Goal: Find specific page/section: Find specific page/section

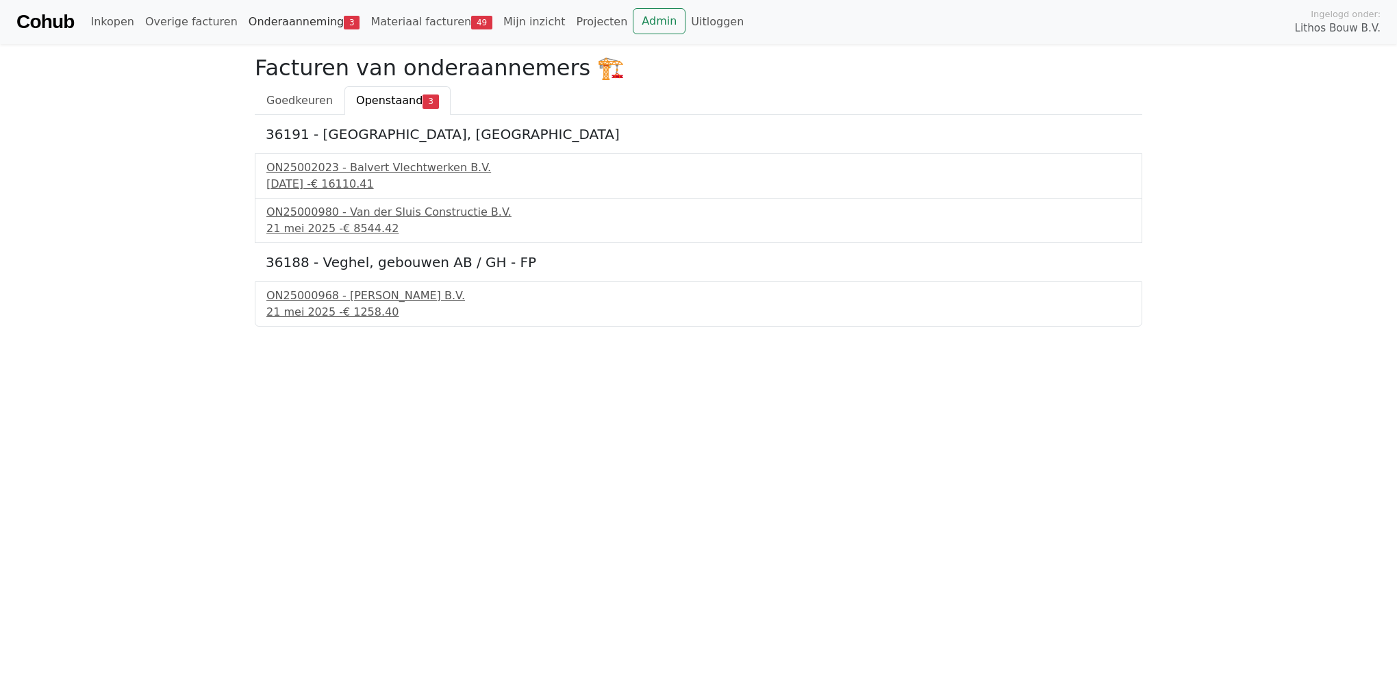
click at [246, 27] on link "Onderaanneming 3" at bounding box center [304, 21] width 123 height 27
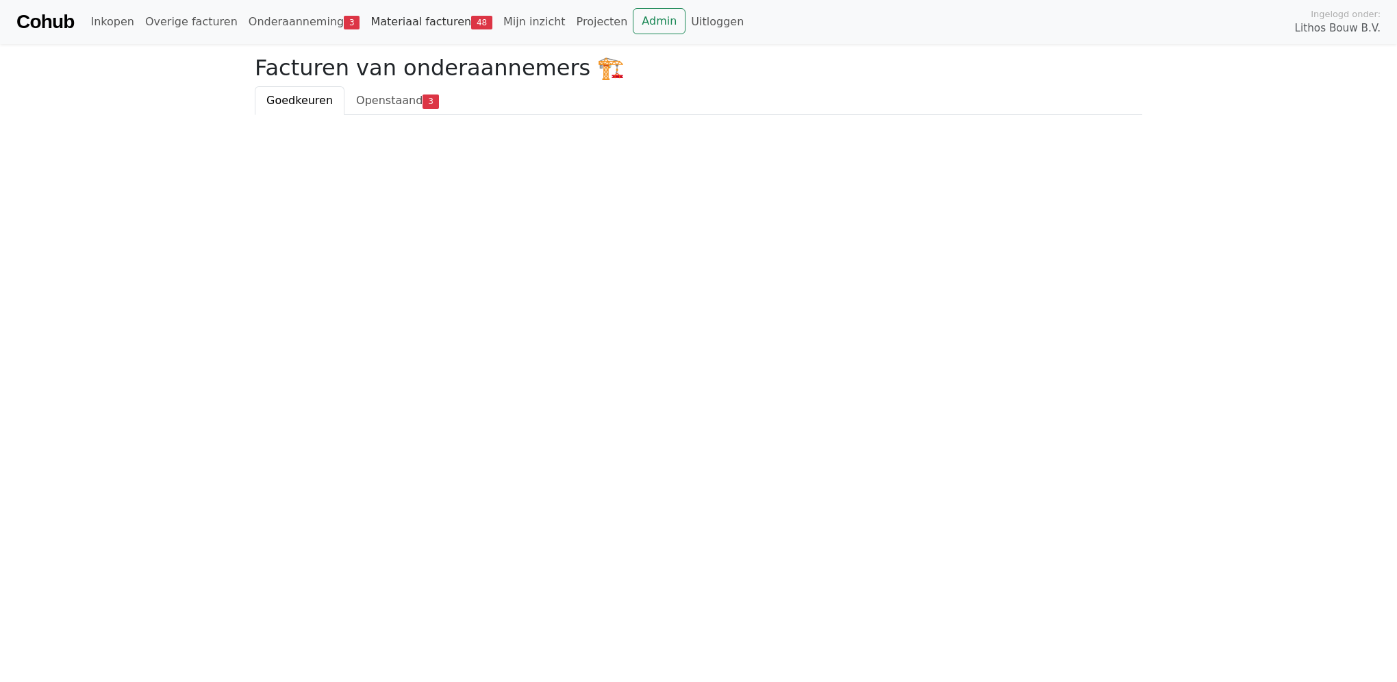
click at [471, 27] on span "48" at bounding box center [481, 23] width 21 height 14
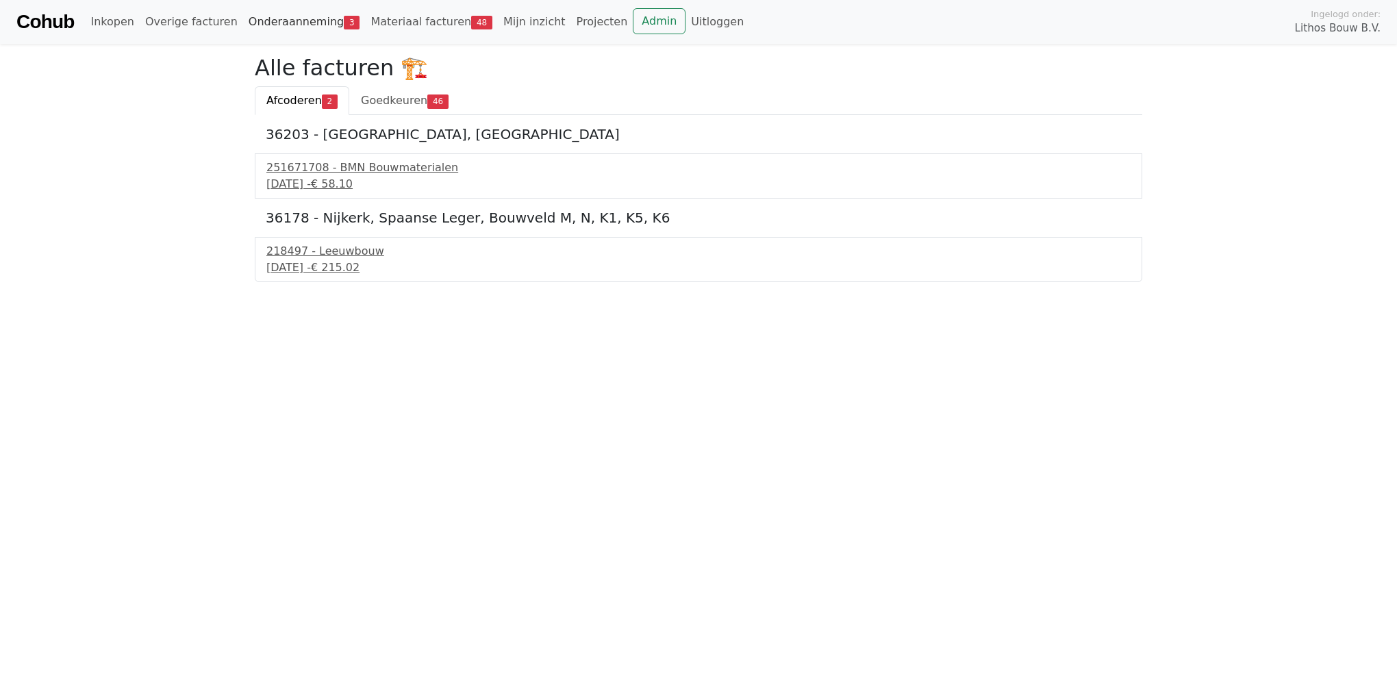
click at [317, 18] on link "Onderaanneming 3" at bounding box center [304, 21] width 123 height 27
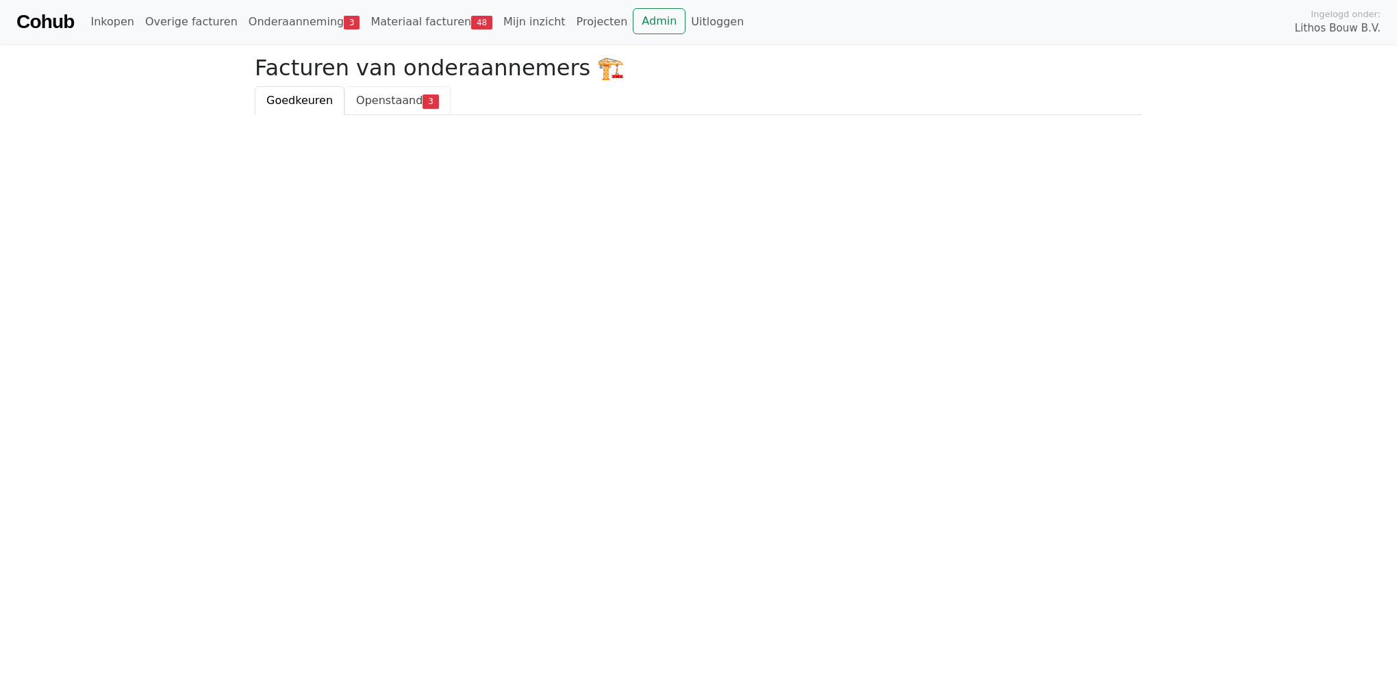
click at [397, 107] on span "Openstaand" at bounding box center [389, 100] width 66 height 13
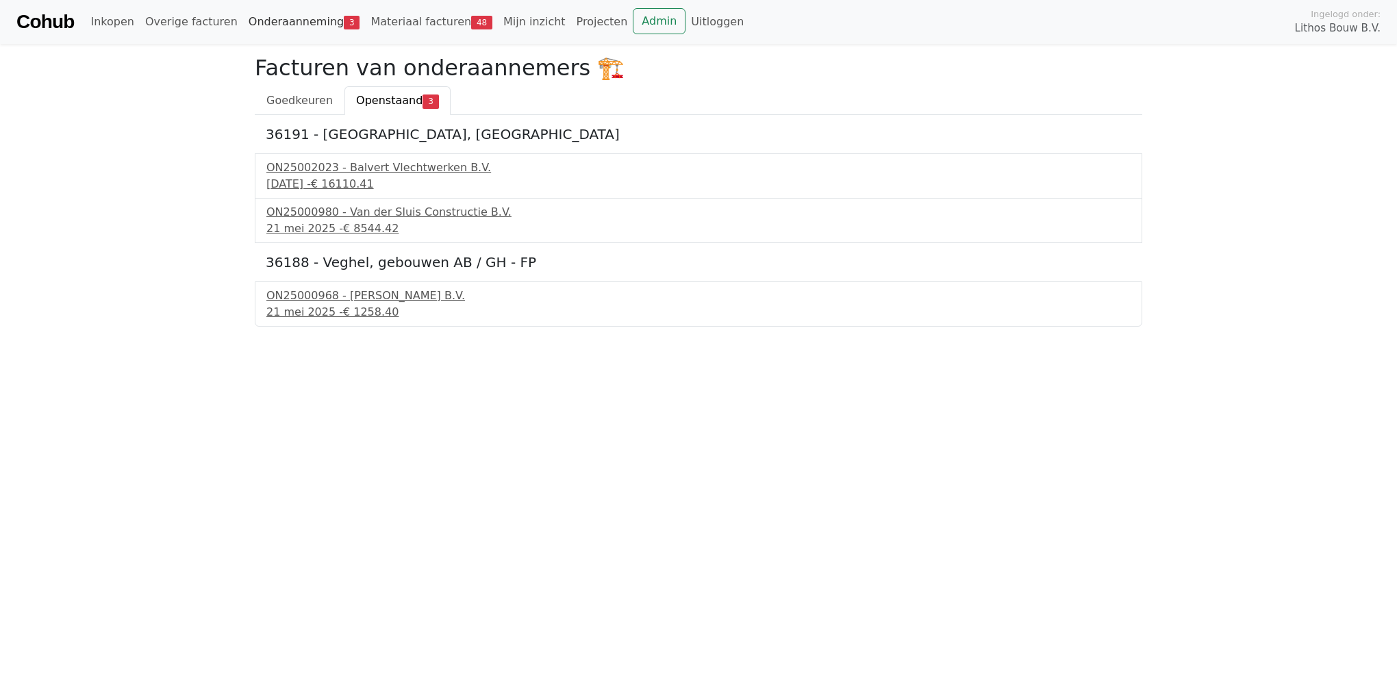
click at [277, 30] on link "Onderaanneming 3" at bounding box center [304, 21] width 123 height 27
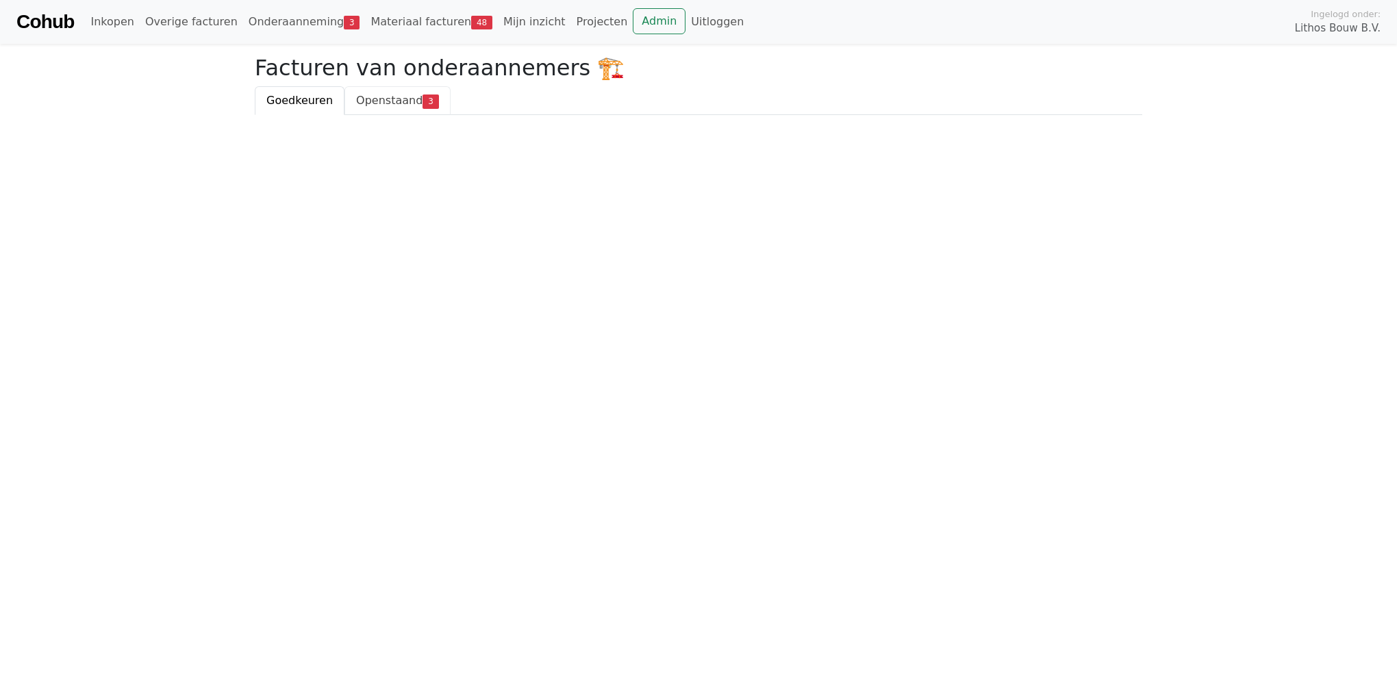
click at [366, 107] on span "Openstaand" at bounding box center [389, 100] width 66 height 13
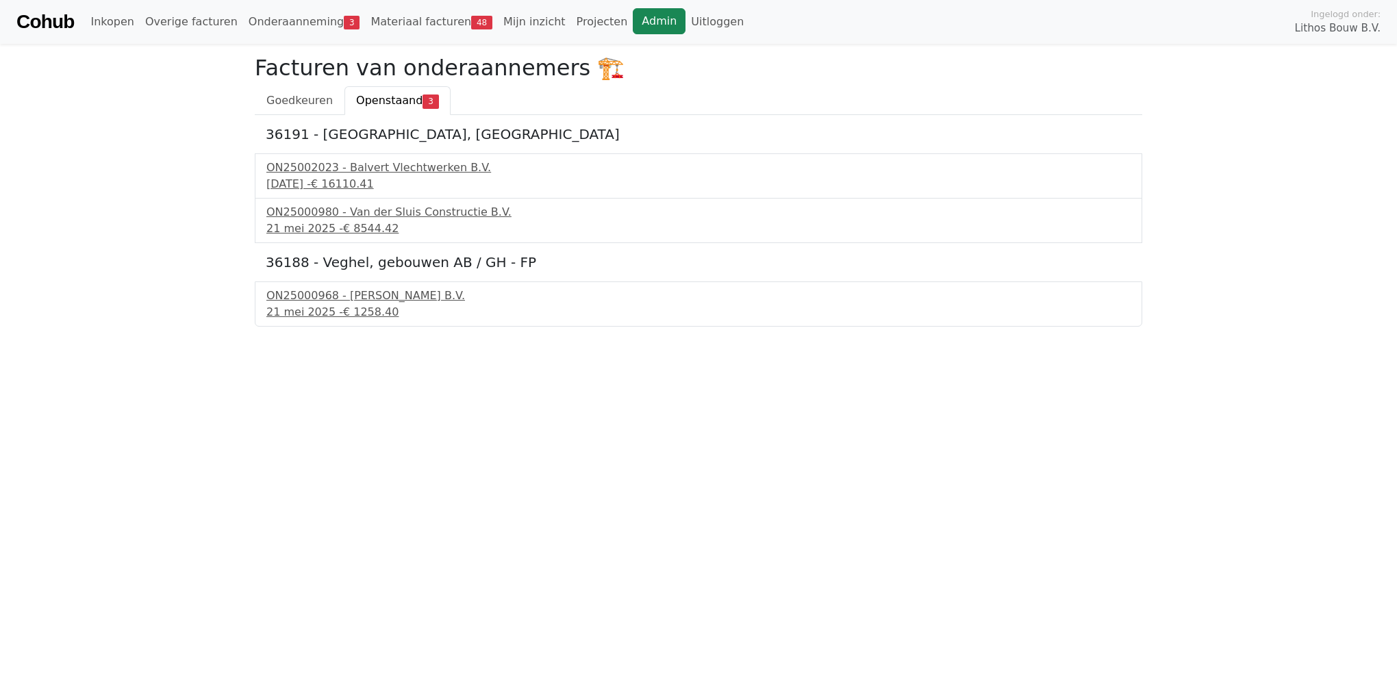
click at [633, 19] on link "Admin" at bounding box center [659, 21] width 53 height 26
